Goal: Check status: Check status

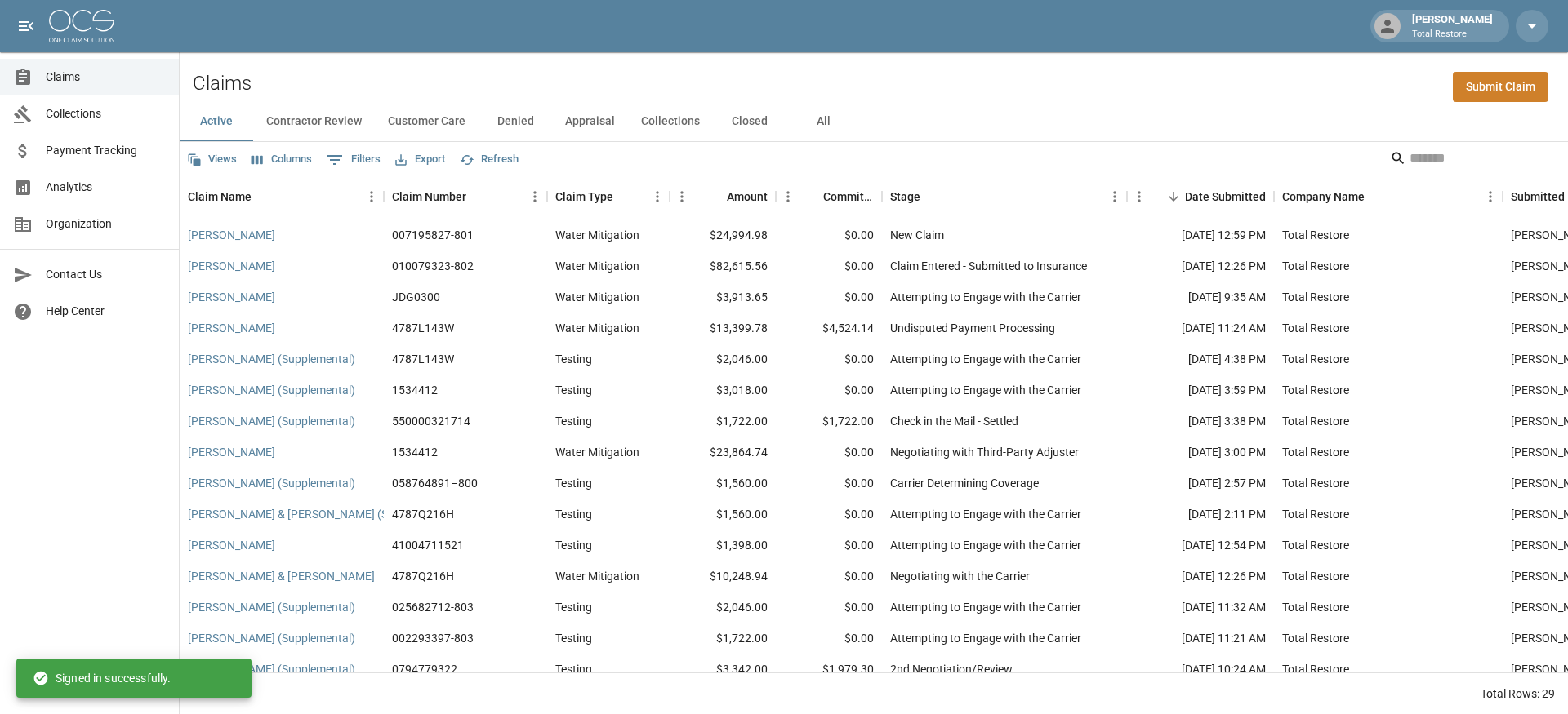
click at [823, 124] on button "All" at bounding box center [823, 122] width 73 height 40
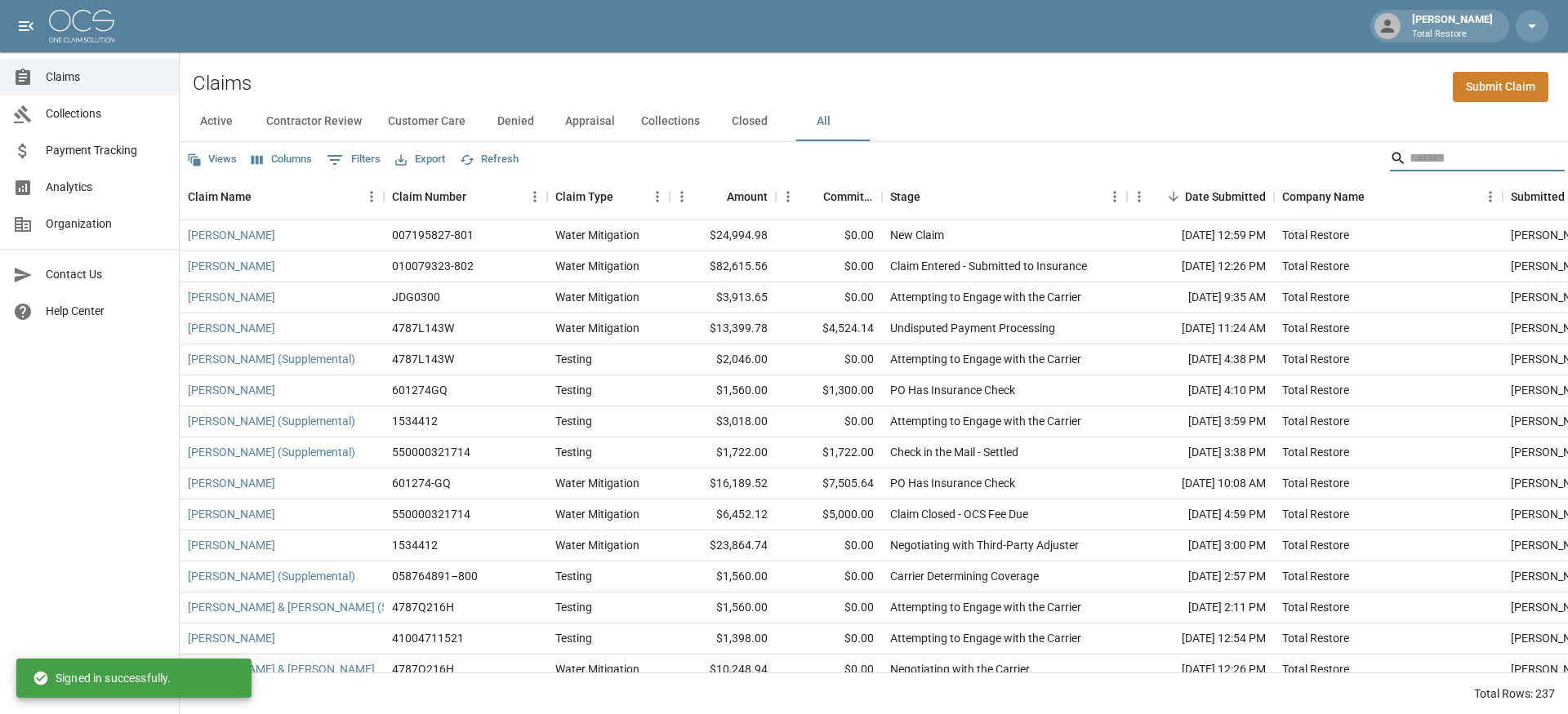
click at [1410, 158] on input "Search" at bounding box center [1474, 158] width 130 height 26
type input "*"
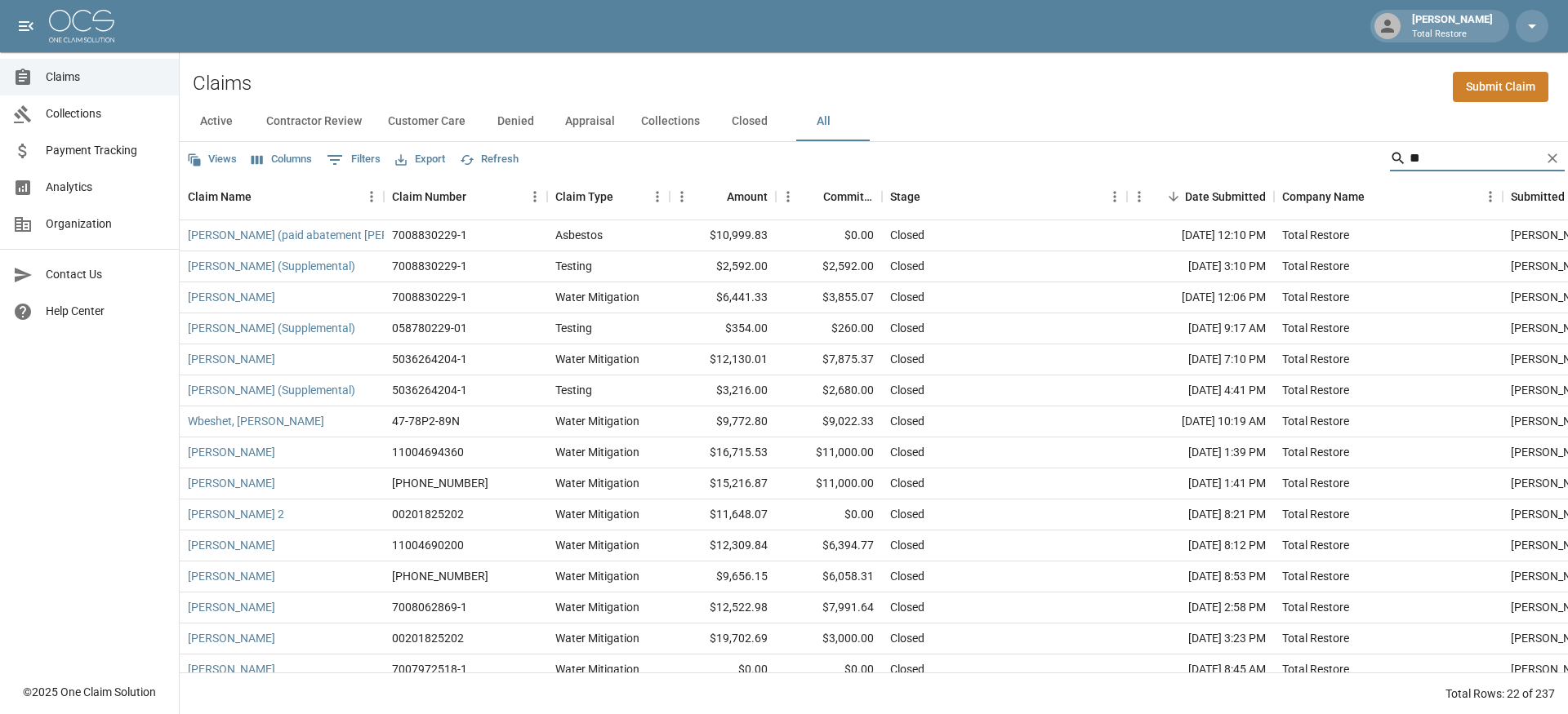
type input "*"
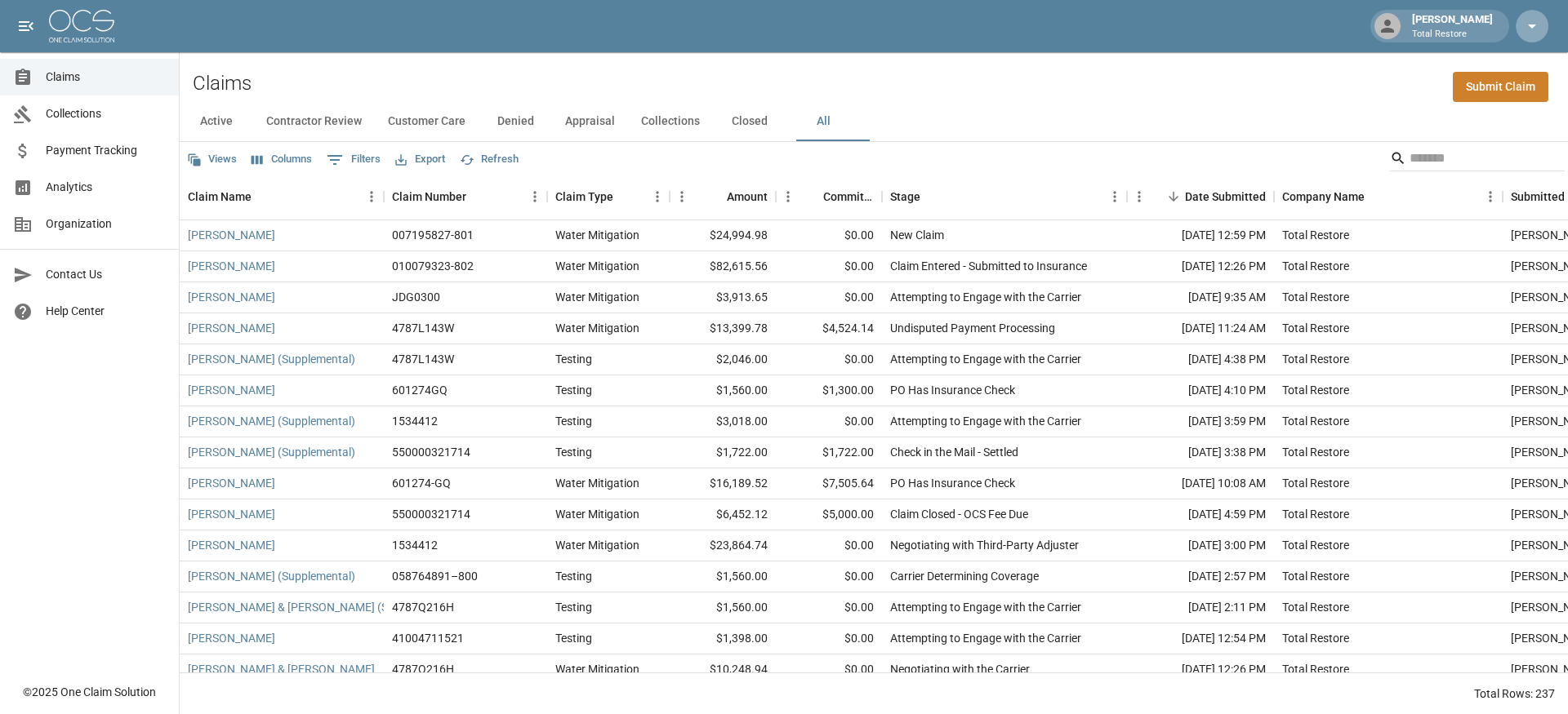
click at [1538, 20] on icon "button" at bounding box center [1531, 26] width 19 height 19
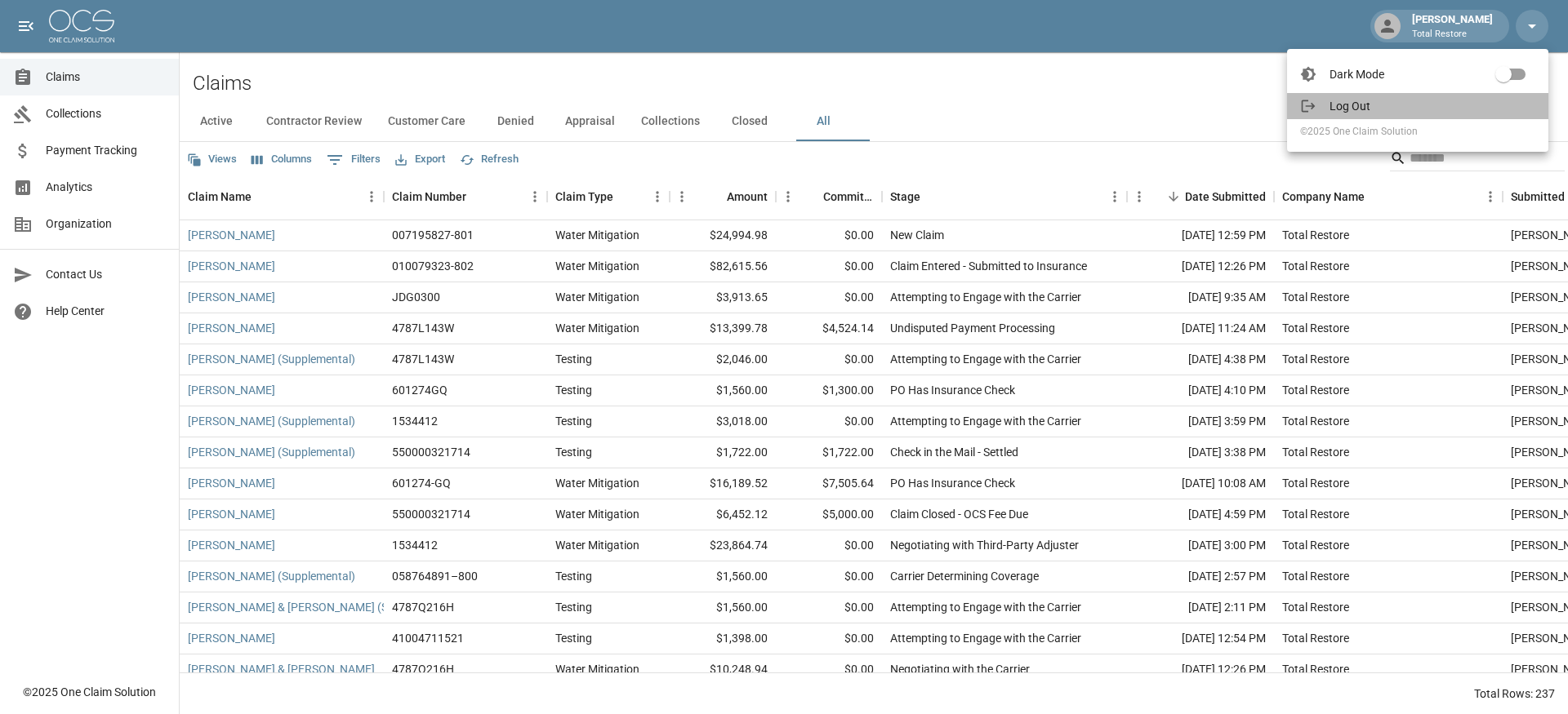
click at [1363, 105] on span "Log Out" at bounding box center [1432, 105] width 206 height 16
